Goal: Entertainment & Leisure: Consume media (video, audio)

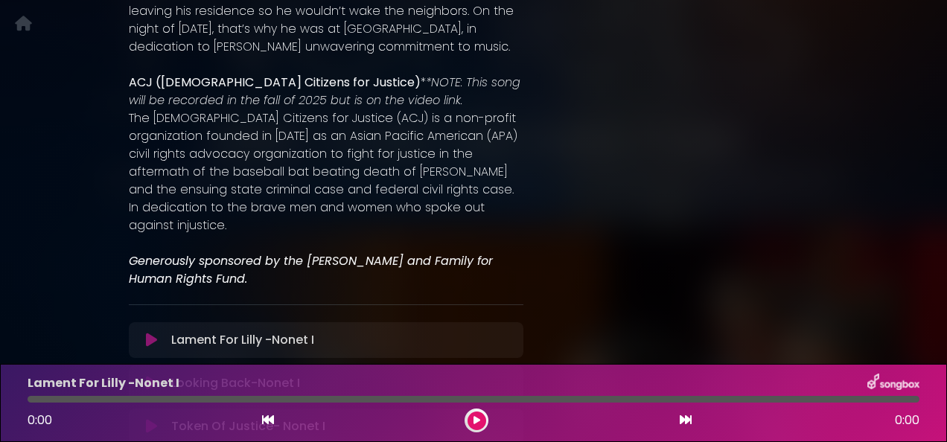
scroll to position [1184, 0]
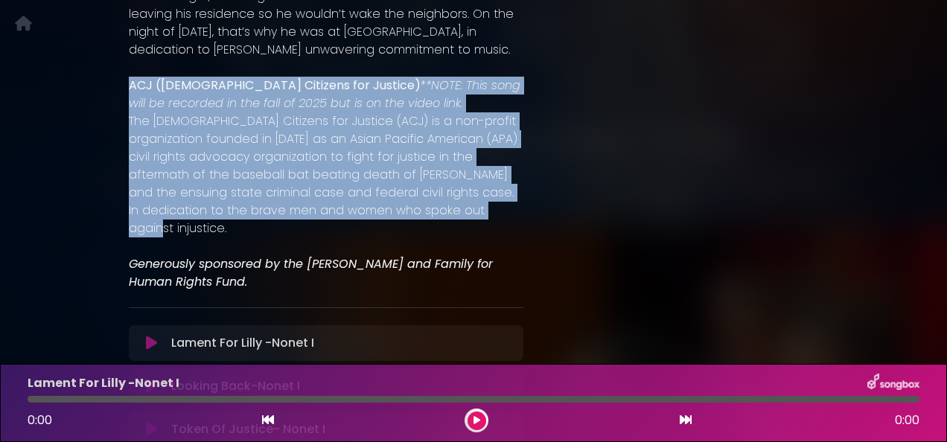
drag, startPoint x: 128, startPoint y: 37, endPoint x: 524, endPoint y: 149, distance: 411.7
click at [314, 112] on p "The [DEMOGRAPHIC_DATA] Citizens for Justice (ACJ) is a non-profit organization …" at bounding box center [326, 174] width 395 height 125
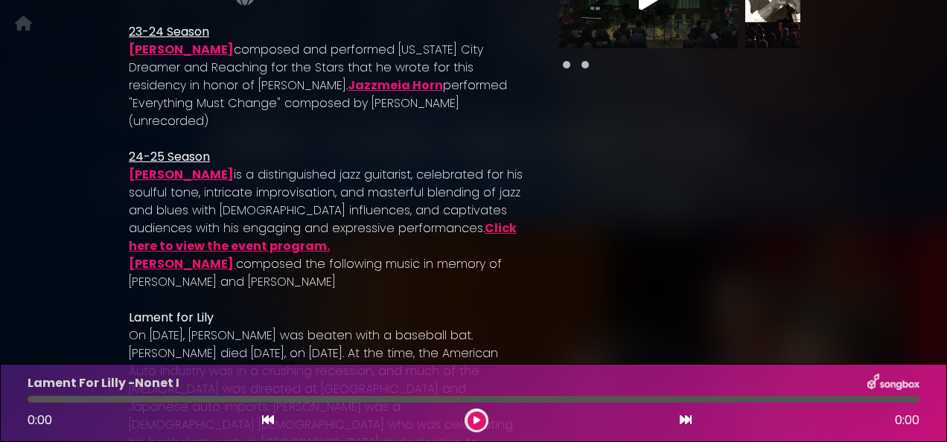
scroll to position [0, 0]
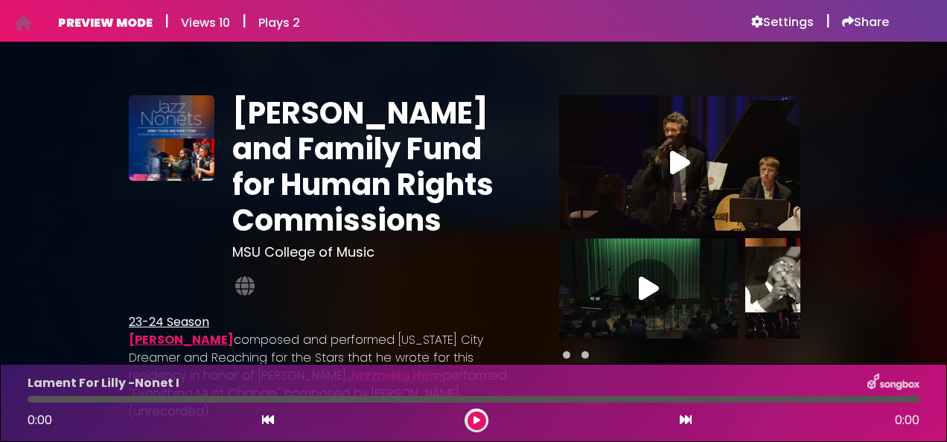
click at [638, 290] on div at bounding box center [649, 289] width 60 height 60
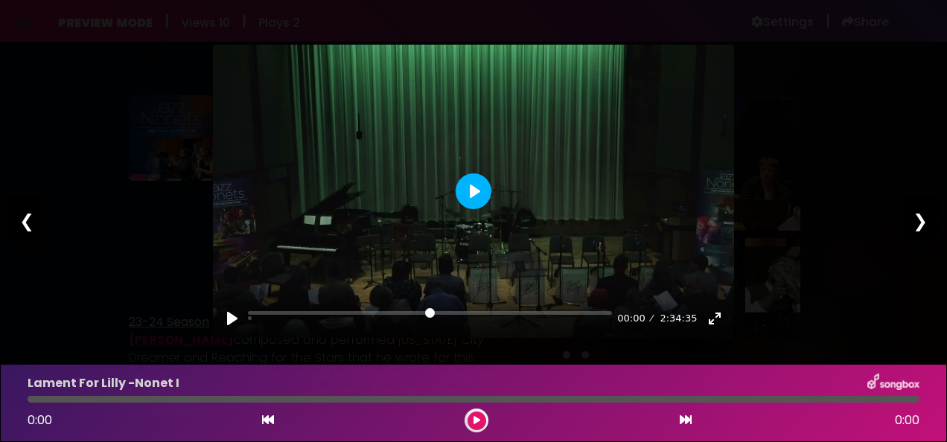
click at [471, 190] on button "Play" at bounding box center [474, 192] width 36 height 36
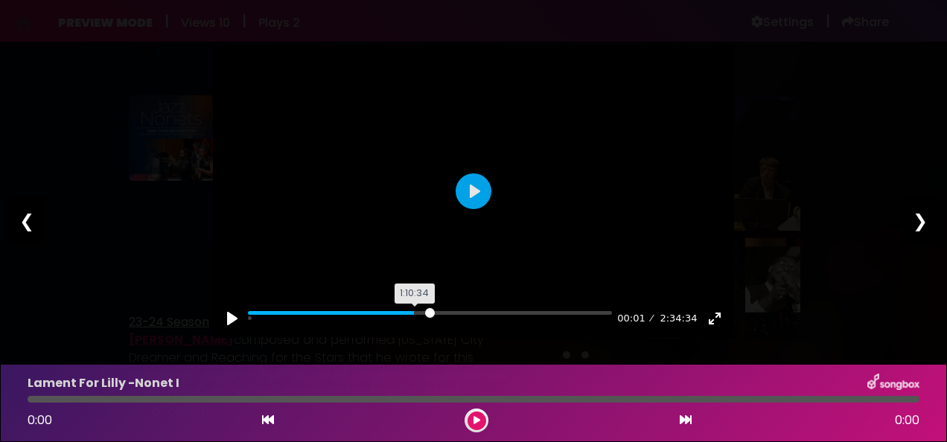
drag, startPoint x: 253, startPoint y: 313, endPoint x: 420, endPoint y: 312, distance: 166.8
click at [420, 312] on input "Seek" at bounding box center [430, 318] width 364 height 14
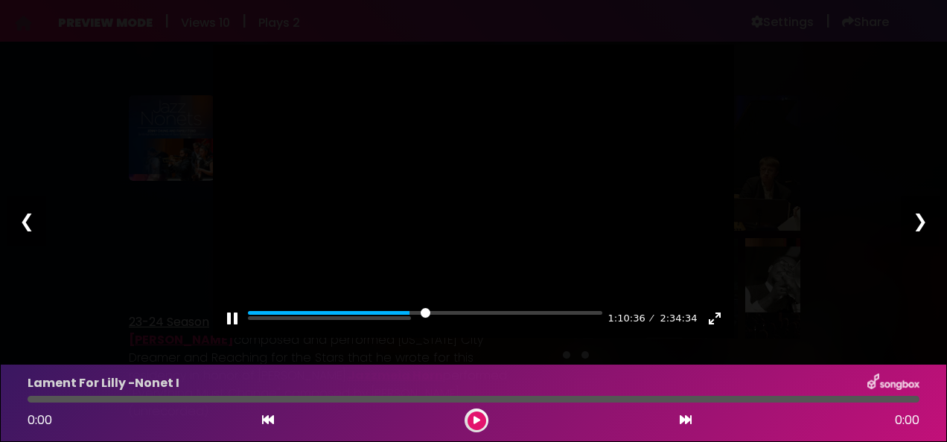
type input "*****"
click at [226, 317] on button "Pause Play" at bounding box center [232, 319] width 24 height 24
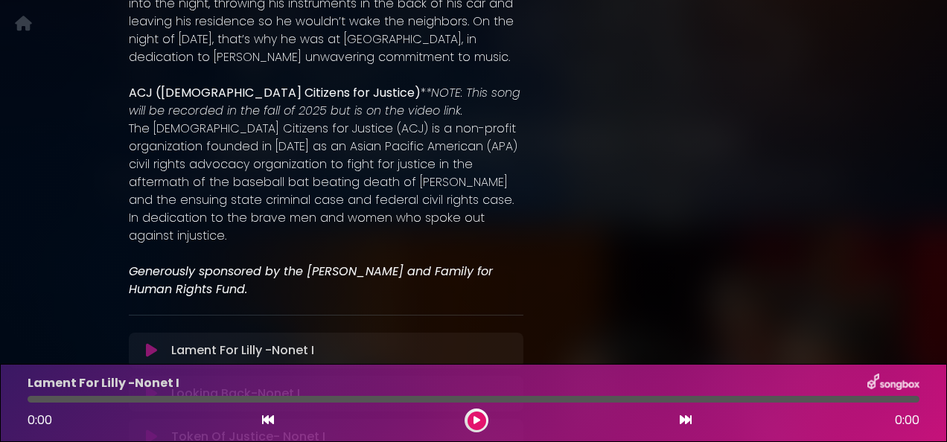
scroll to position [1266, 0]
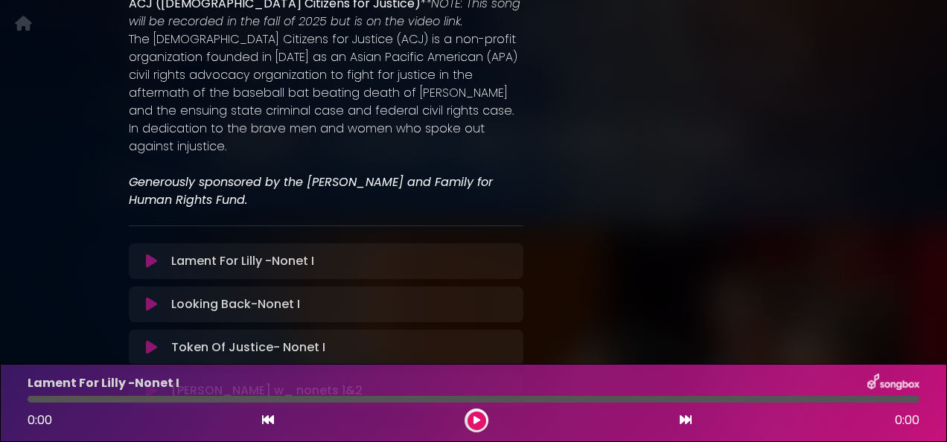
click at [150, 254] on icon at bounding box center [151, 261] width 11 height 15
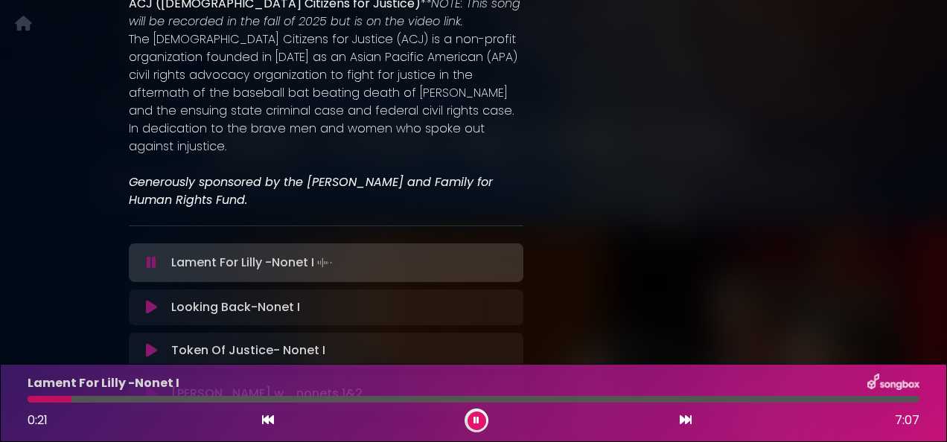
click at [97, 398] on div at bounding box center [474, 399] width 892 height 7
click at [97, 398] on div at bounding box center [65, 399] width 74 height 7
click at [97, 398] on div at bounding box center [64, 399] width 72 height 7
click at [118, 398] on div at bounding box center [474, 399] width 892 height 7
click at [146, 399] on div at bounding box center [474, 399] width 892 height 7
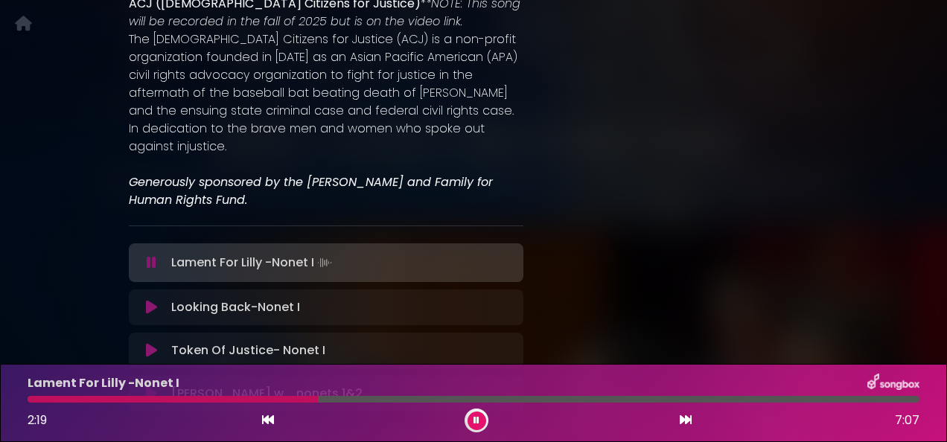
click at [481, 422] on button at bounding box center [477, 421] width 19 height 19
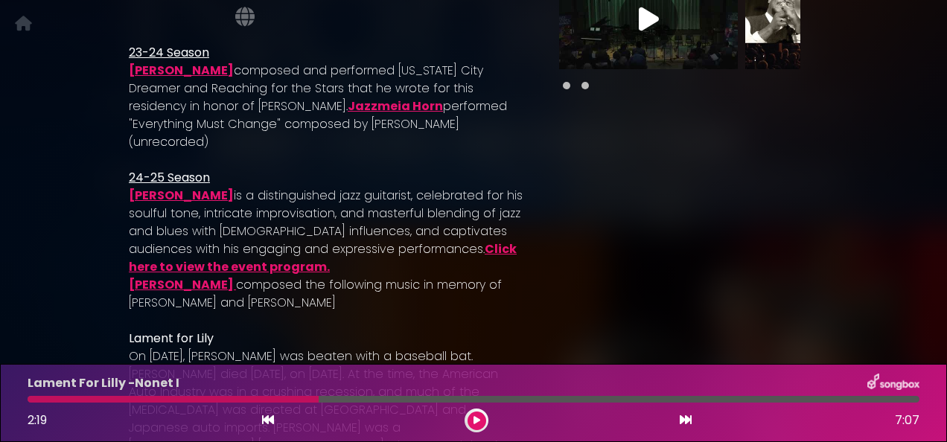
scroll to position [290, 0]
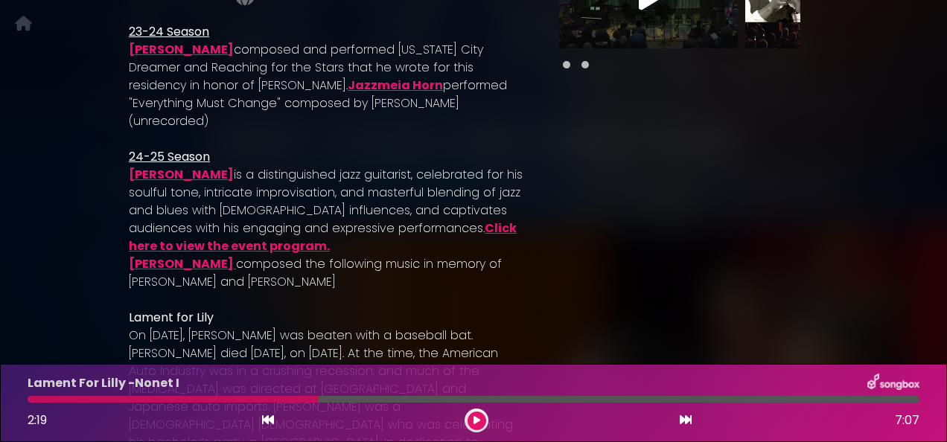
click at [486, 220] on link "Click here to view the event program." at bounding box center [323, 237] width 388 height 35
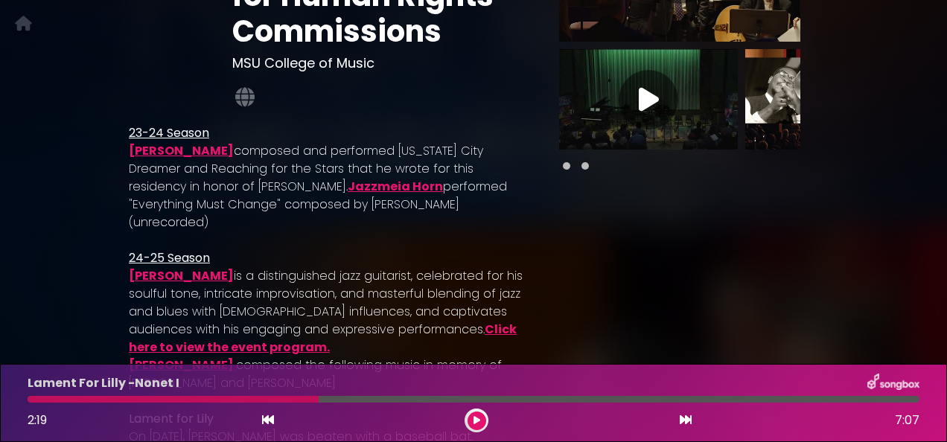
scroll to position [142, 0]
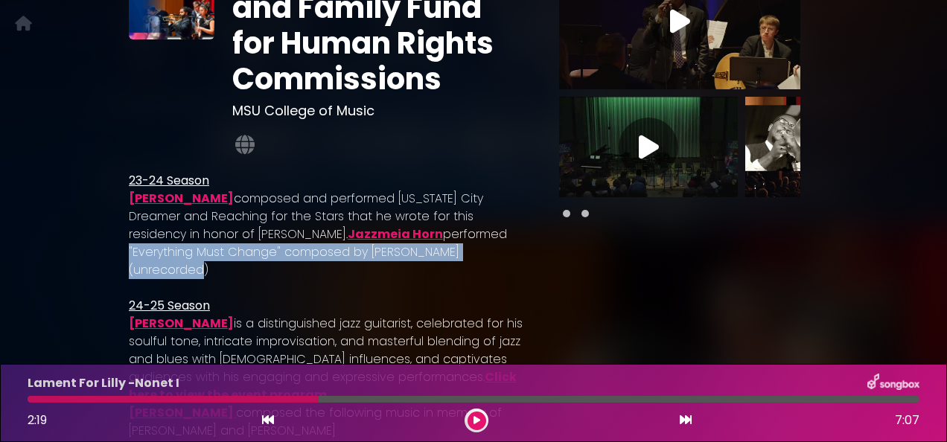
drag, startPoint x: 431, startPoint y: 250, endPoint x: 382, endPoint y: 231, distance: 52.1
click at [382, 231] on p "Vincent Chandler composed and performed Kansas City Dreamer and Reaching for th…" at bounding box center [326, 234] width 395 height 89
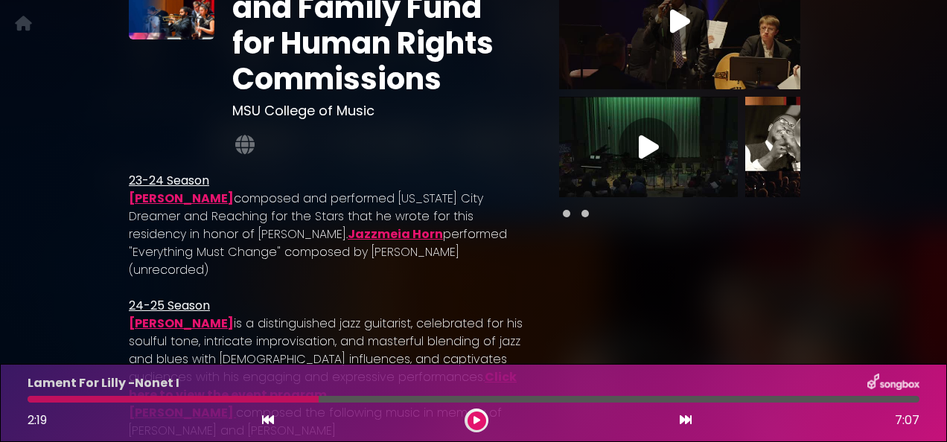
click at [662, 221] on div at bounding box center [679, 214] width 241 height 18
click at [582, 211] on div at bounding box center [679, 214] width 241 height 18
click at [582, 217] on span at bounding box center [585, 213] width 7 height 7
click at [584, 215] on span at bounding box center [585, 213] width 7 height 7
click at [635, 145] on div at bounding box center [649, 148] width 60 height 60
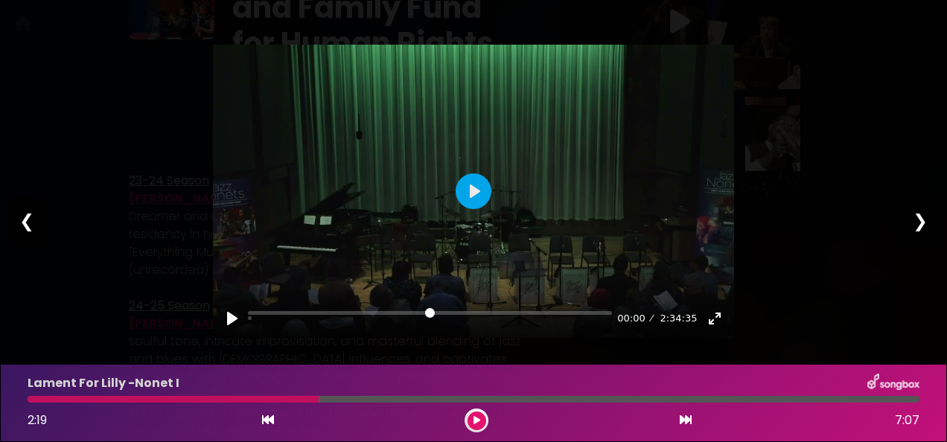
click at [25, 219] on div "❮" at bounding box center [26, 221] width 39 height 51
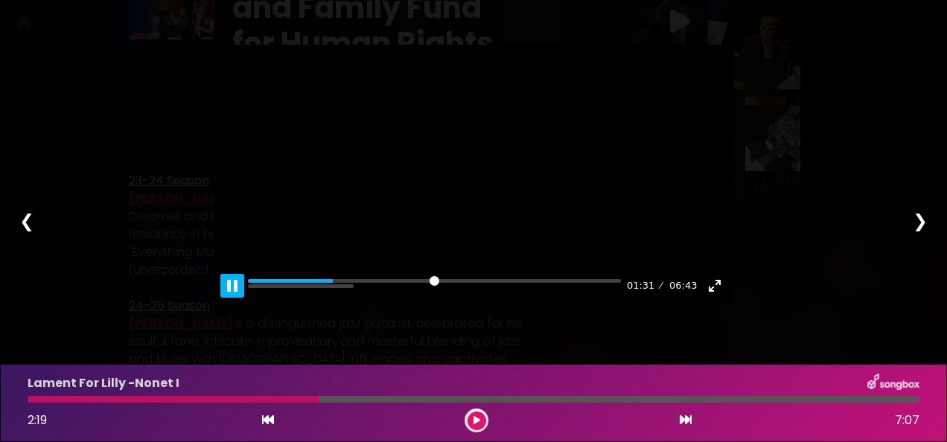
click at [229, 298] on button "Pause Play" at bounding box center [232, 286] width 24 height 24
type input "*****"
click at [235, 298] on button "Pause Play" at bounding box center [232, 286] width 24 height 24
click at [24, 214] on div "❮" at bounding box center [26, 221] width 39 height 51
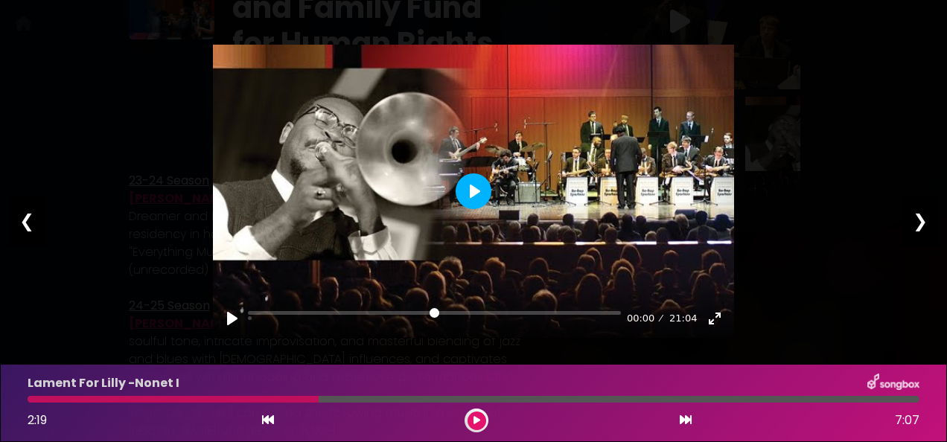
click at [478, 189] on button "Play" at bounding box center [474, 192] width 36 height 36
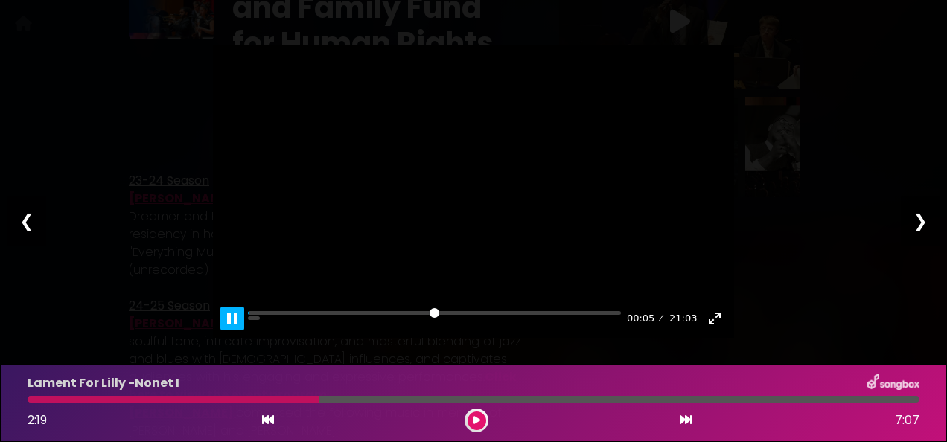
type input "****"
click at [231, 320] on button "Pause Play" at bounding box center [232, 319] width 24 height 24
click at [97, 63] on div "Pause Play % buffered 00:00 00:05 21:03 Exit fullscreen Enter fullscreen Play ❮…" at bounding box center [473, 221] width 947 height 442
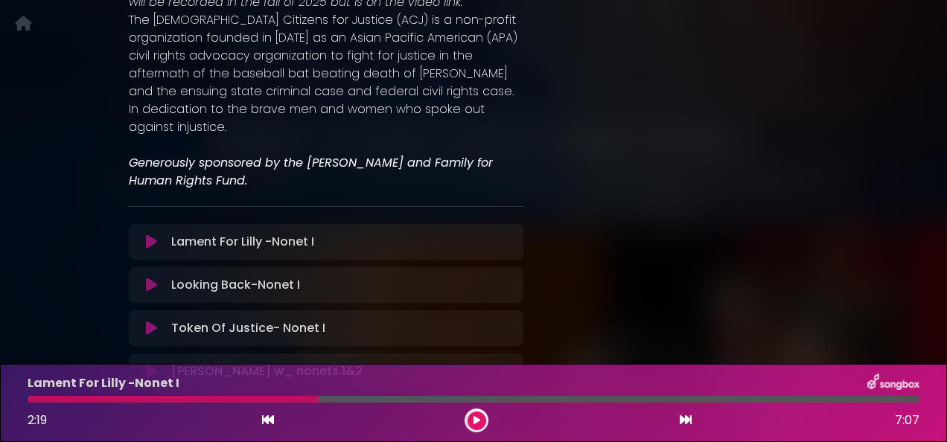
scroll to position [1333, 0]
